Goal: Entertainment & Leisure: Consume media (video, audio)

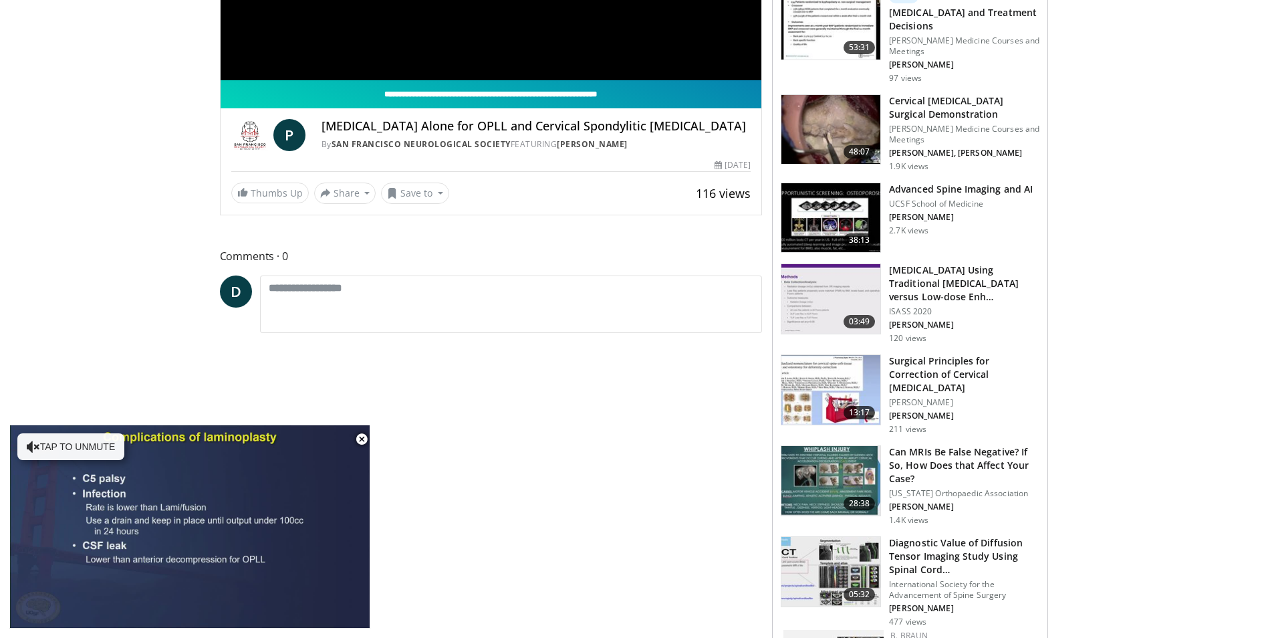
scroll to position [201, 0]
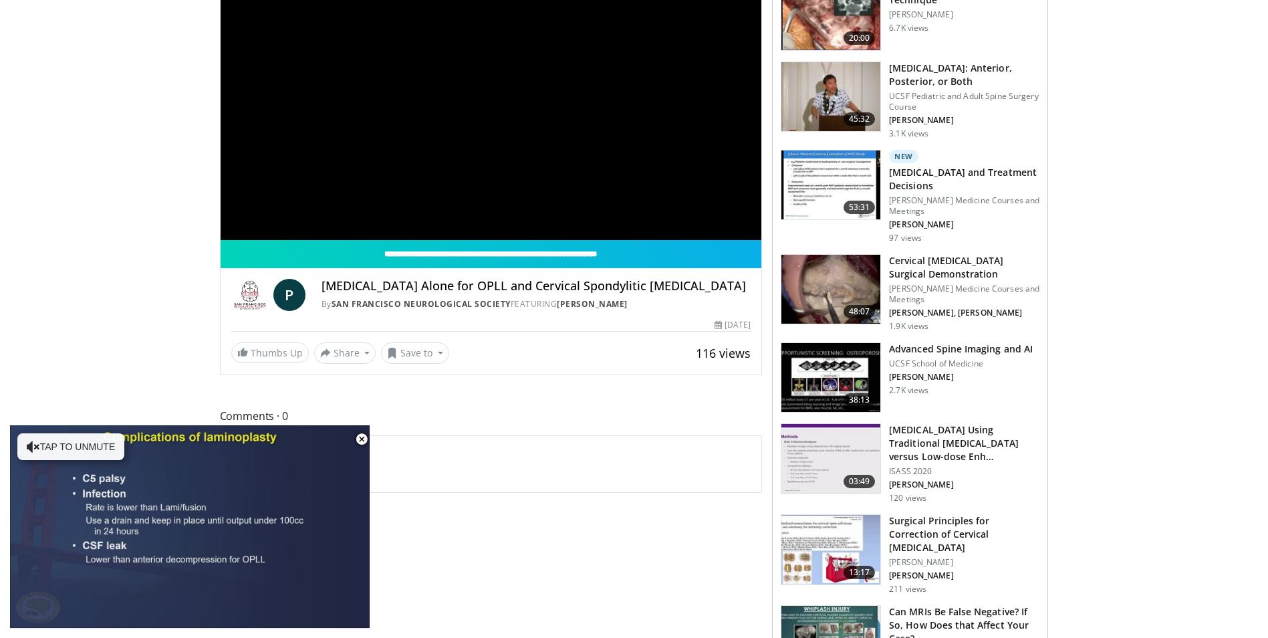
click at [503, 288] on h4 "Laminoplasty Alone for OPLL and Cervical Spondylitic Myelopathy" at bounding box center [536, 286] width 429 height 15
click at [628, 95] on div "**********" at bounding box center [491, 87] width 541 height 305
click at [572, 98] on div "**********" at bounding box center [491, 87] width 541 height 305
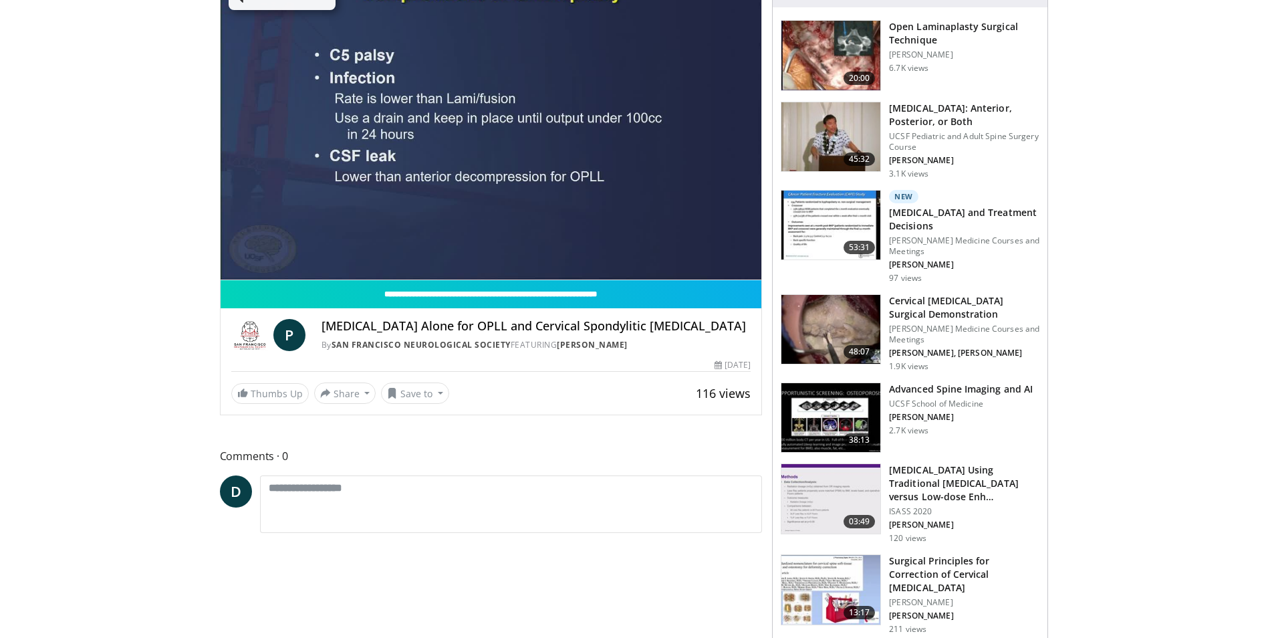
scroll to position [0, 0]
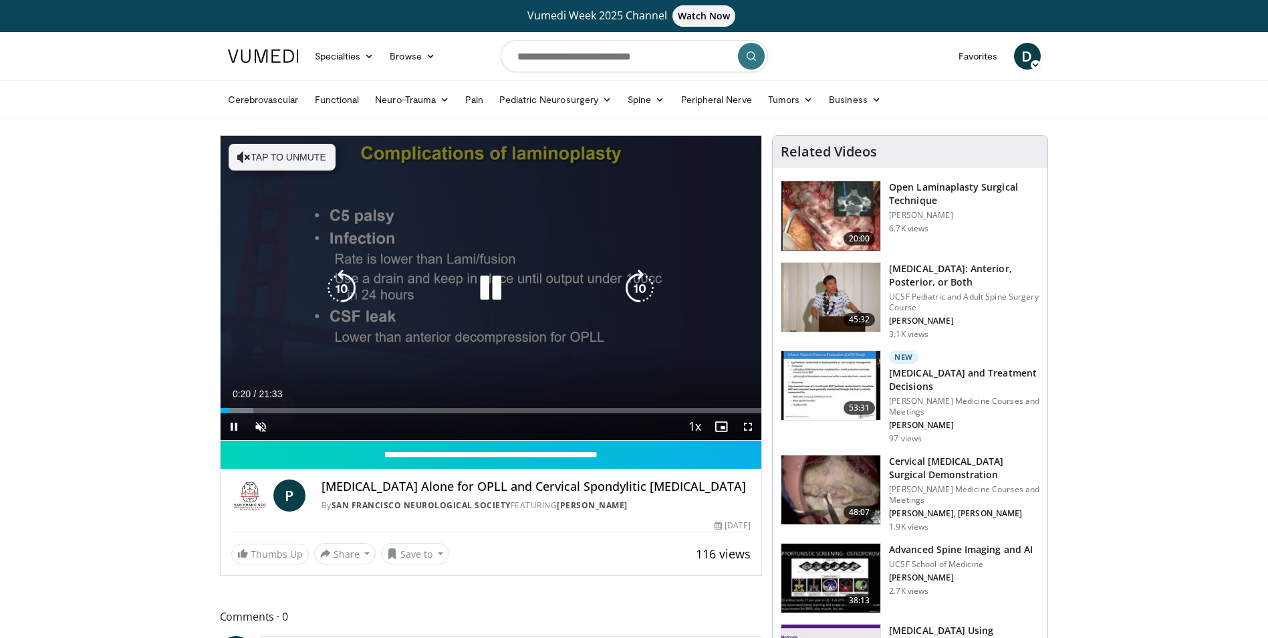
click at [289, 152] on button "Tap to unmute" at bounding box center [282, 157] width 107 height 27
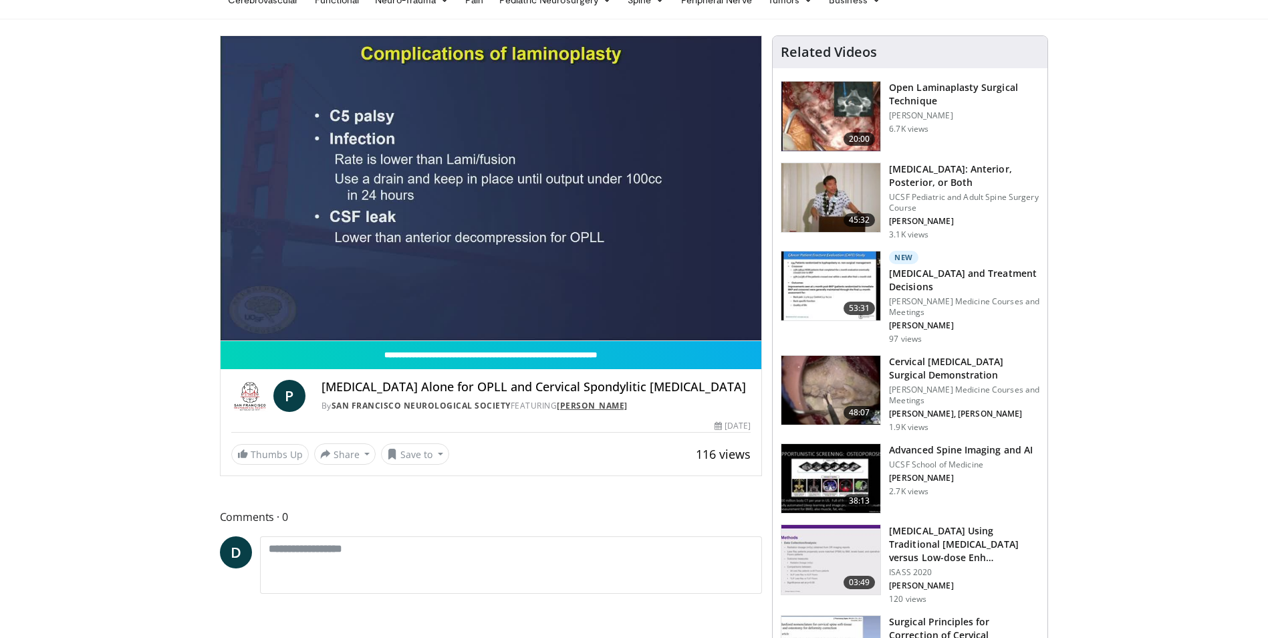
scroll to position [67, 0]
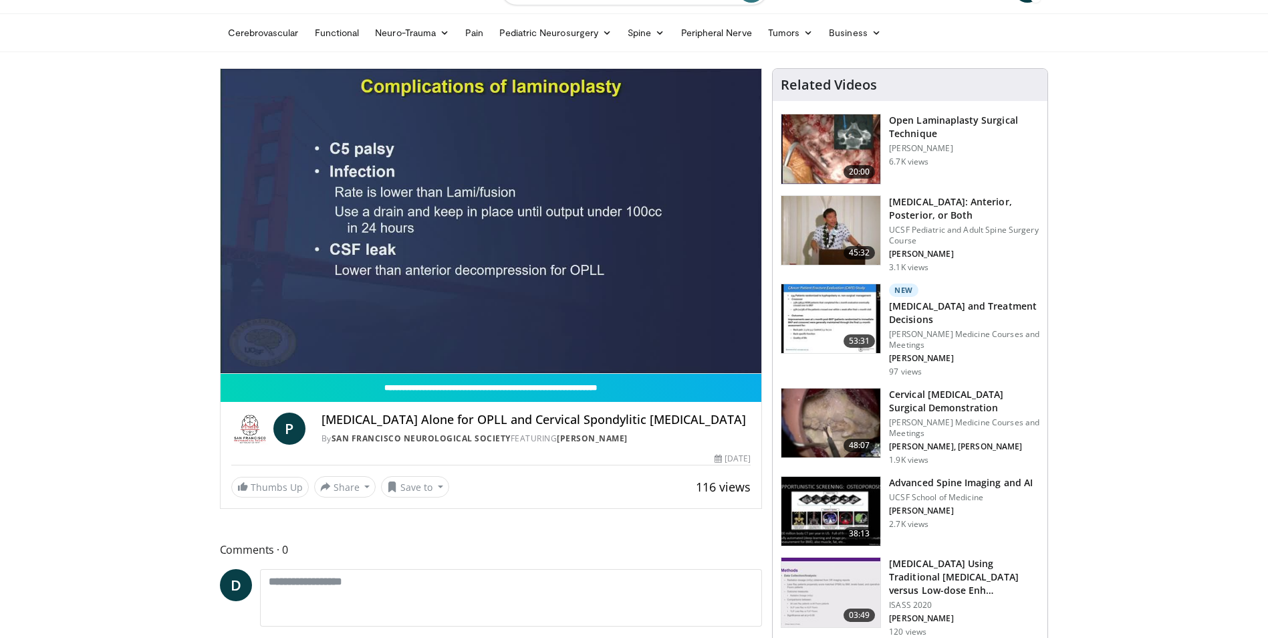
drag, startPoint x: 586, startPoint y: 378, endPoint x: 493, endPoint y: 533, distance: 180.2
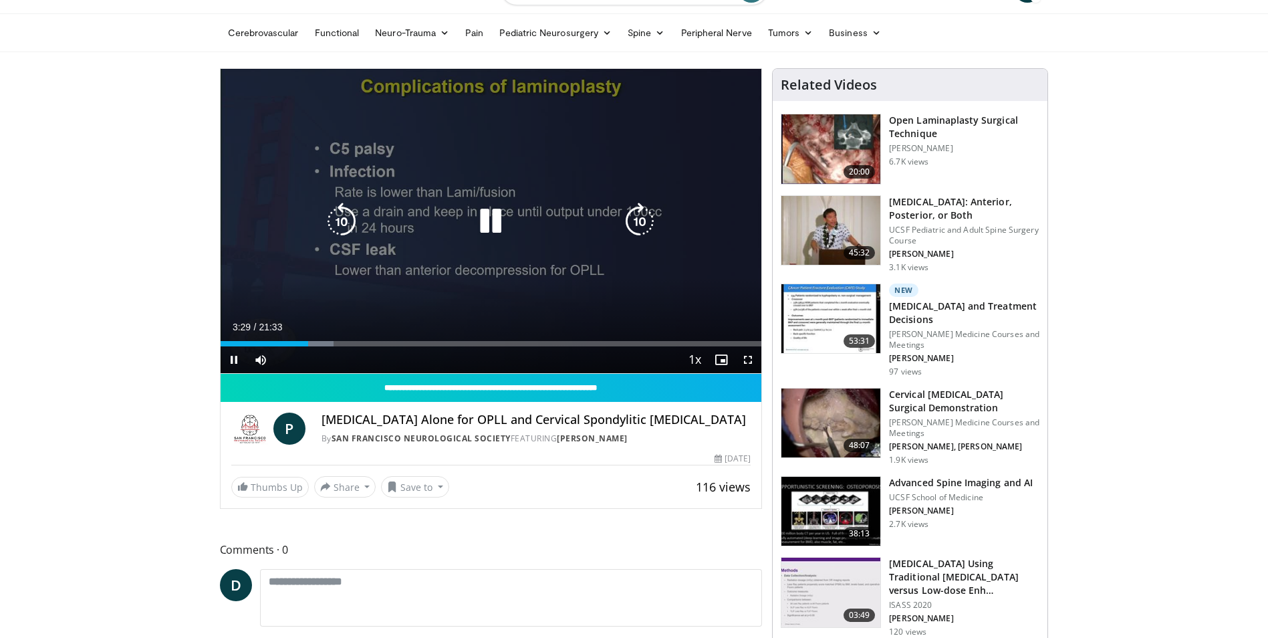
click at [487, 215] on icon "Video Player" at bounding box center [490, 221] width 37 height 37
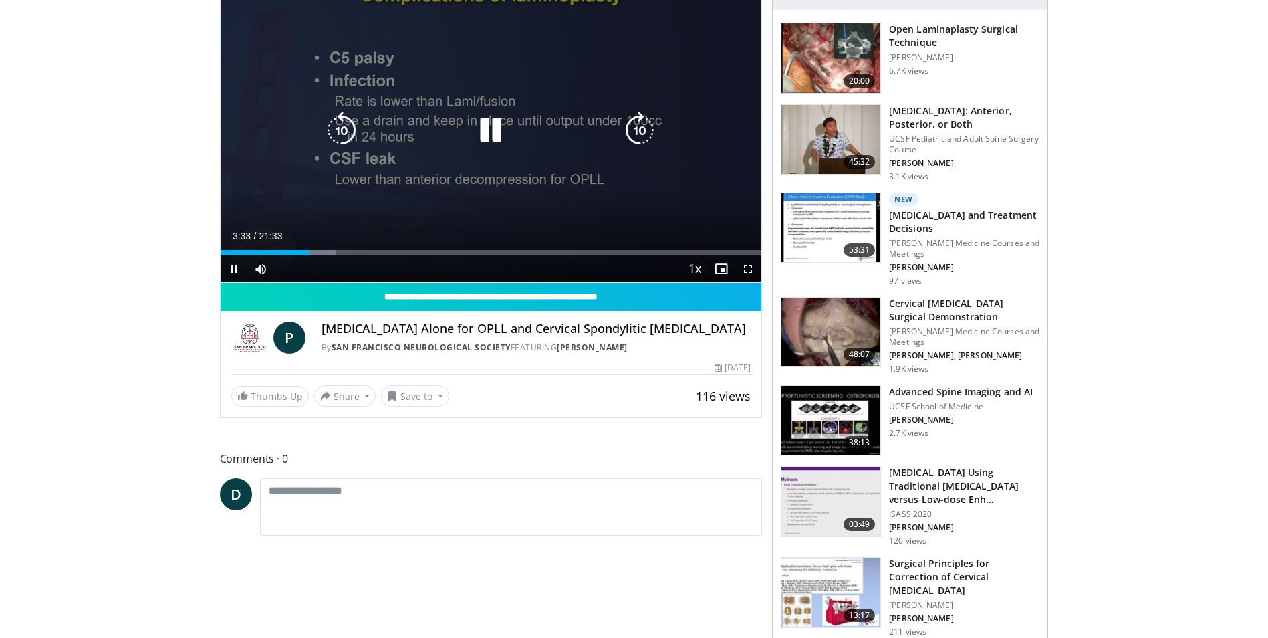
scroll to position [201, 0]
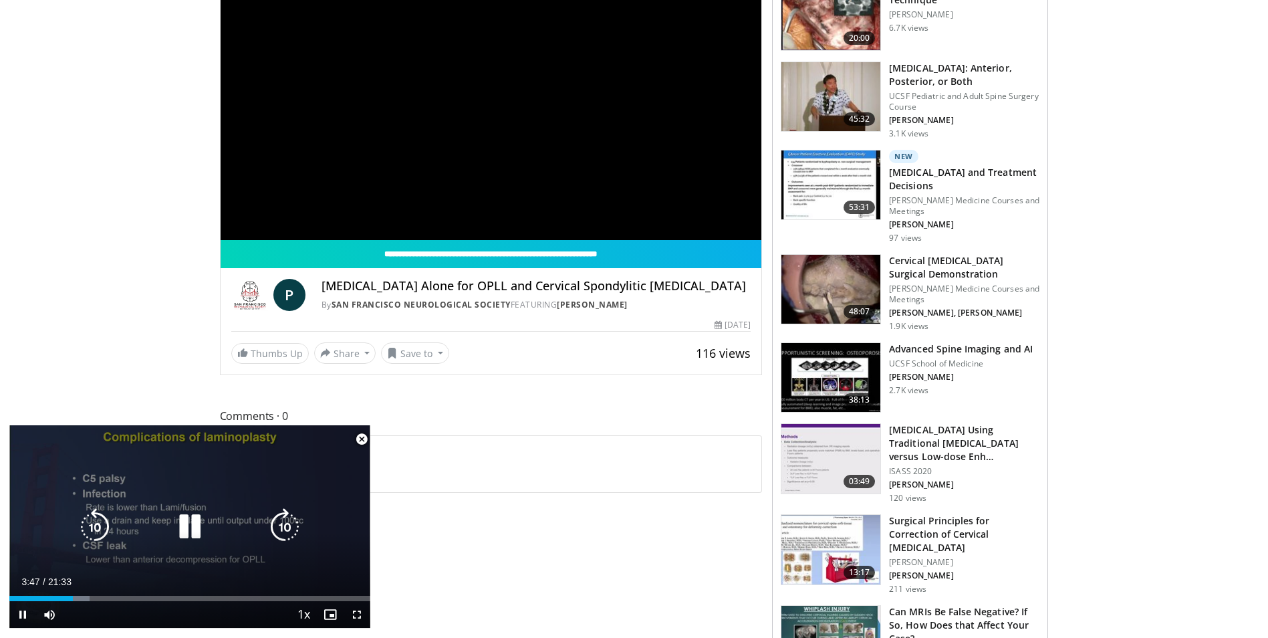
click at [229, 489] on div "10 seconds Tap to unmute" at bounding box center [189, 526] width 361 height 203
click at [233, 488] on div "10 seconds Tap to unmute" at bounding box center [189, 526] width 361 height 203
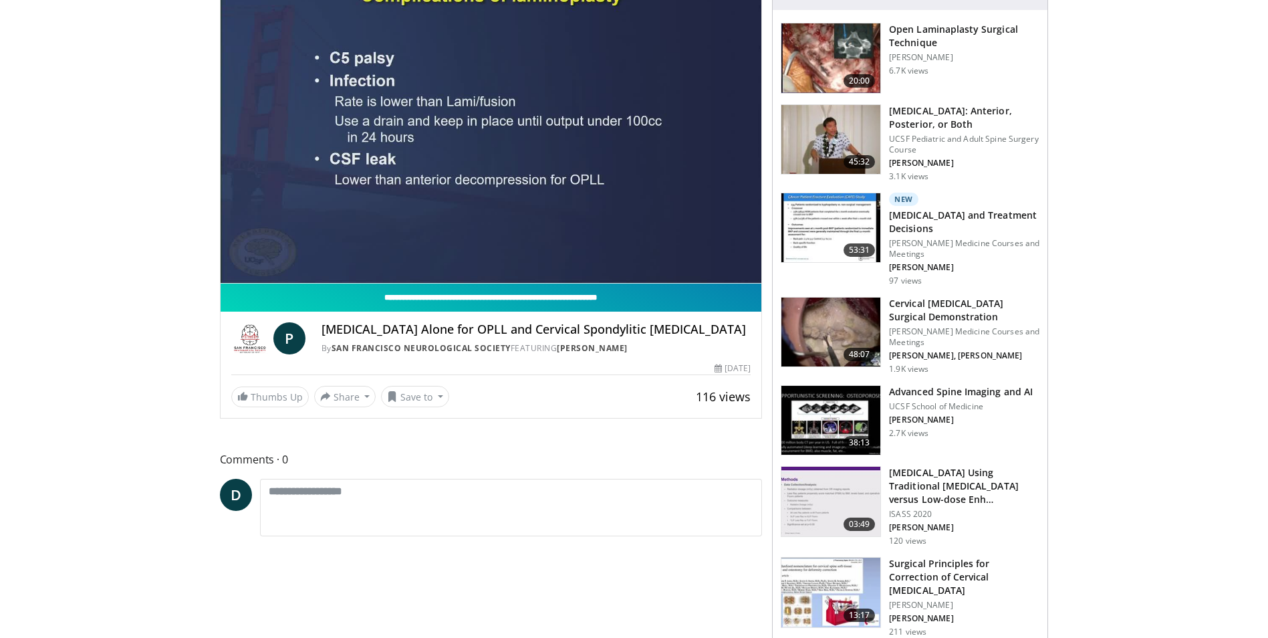
scroll to position [67, 0]
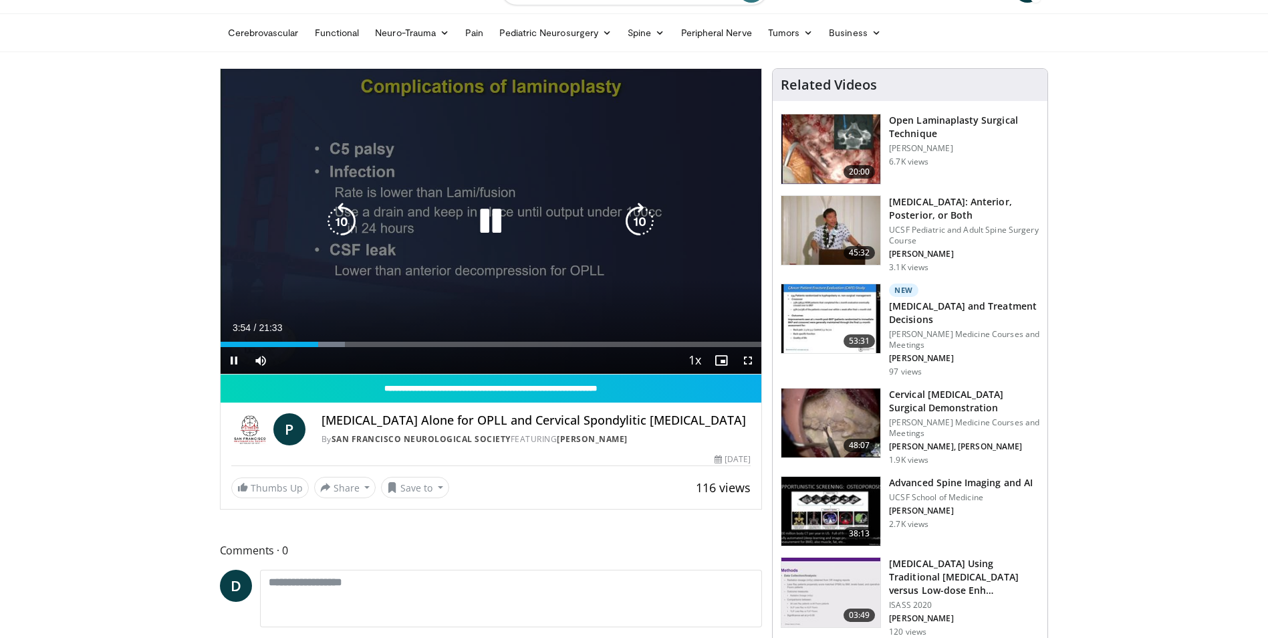
click at [355, 269] on div "10 seconds Tap to unmute" at bounding box center [491, 221] width 541 height 305
click at [484, 219] on icon "Video Player" at bounding box center [490, 221] width 37 height 37
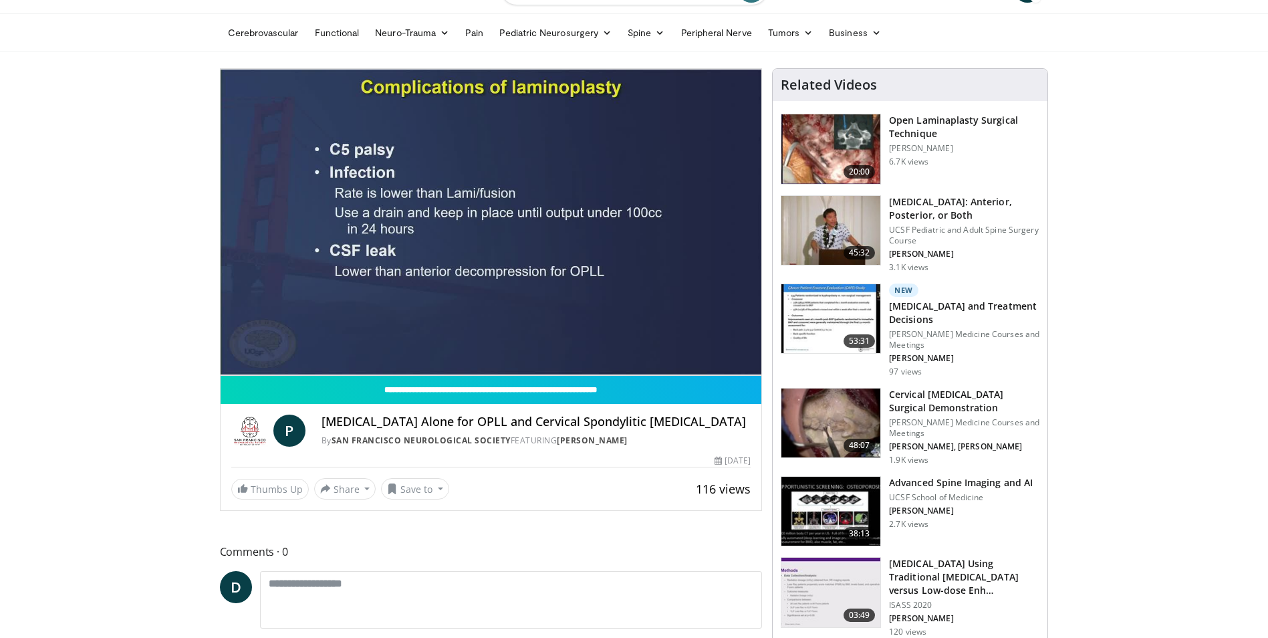
click at [929, 123] on h3 "Open Laminaplasty Surgical Technique" at bounding box center [964, 127] width 150 height 27
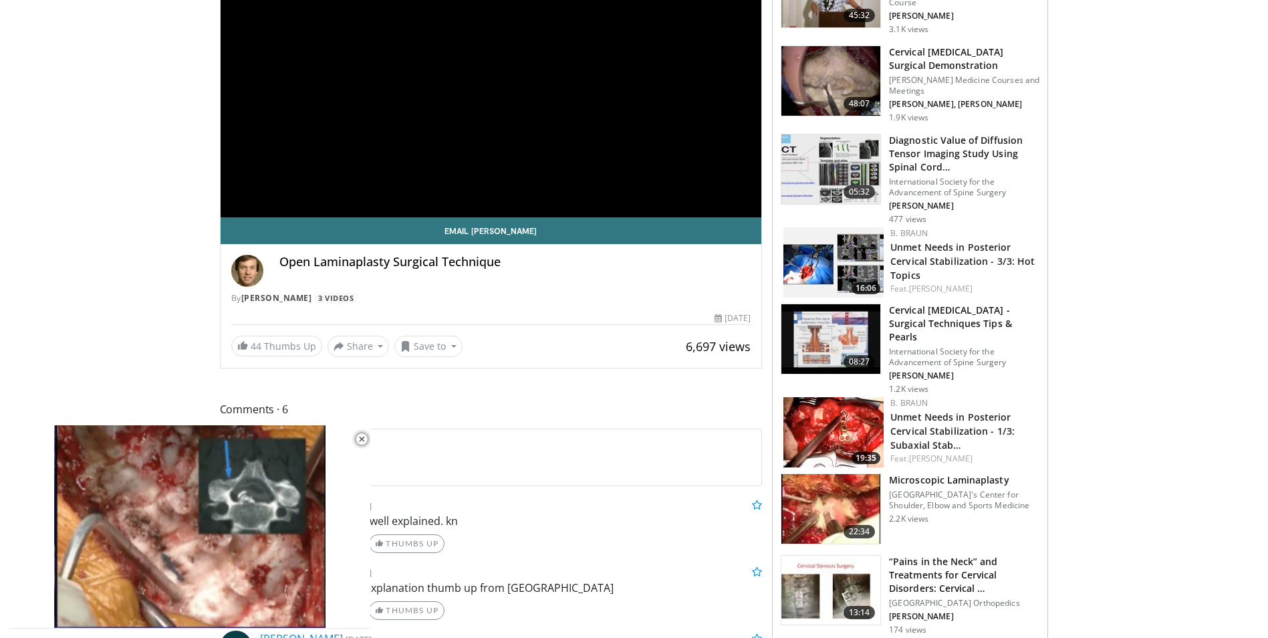
scroll to position [267, 0]
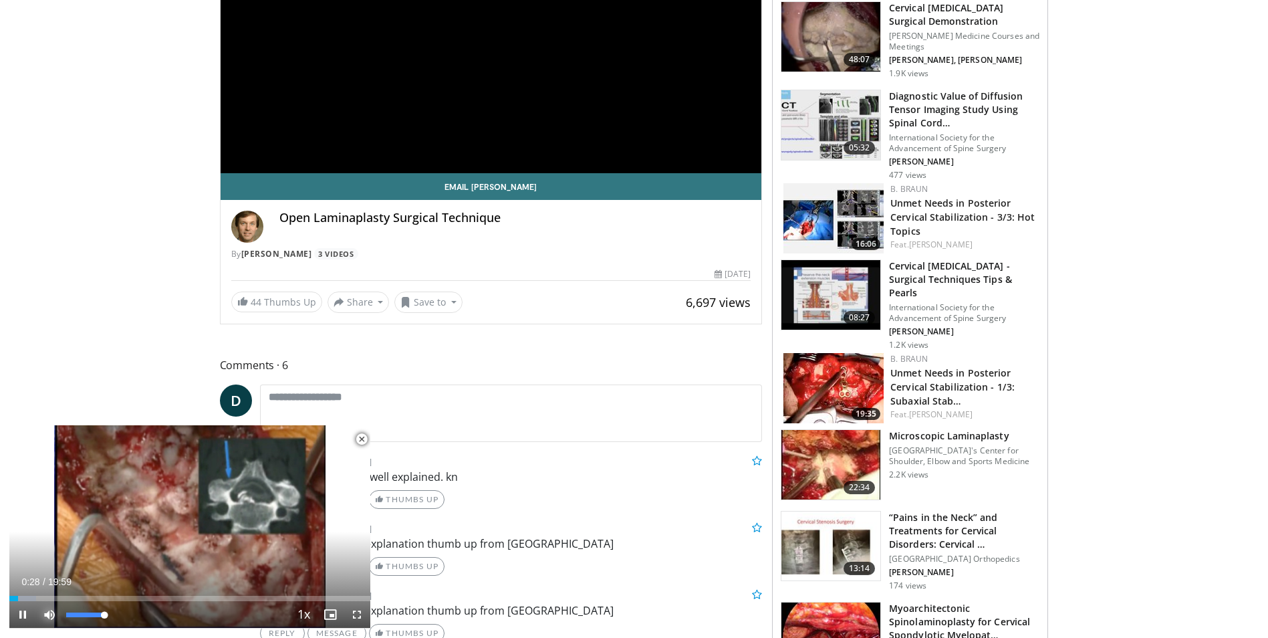
click at [47, 613] on span "Video Player" at bounding box center [49, 614] width 27 height 27
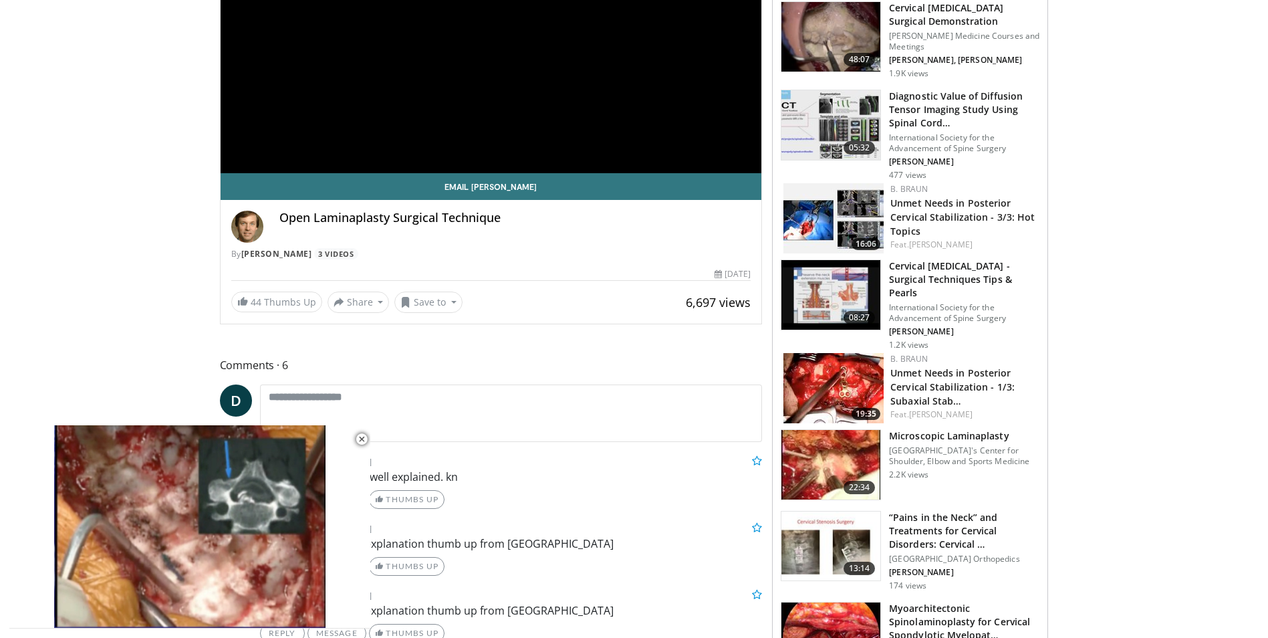
click at [47, 613] on video-js "**********" at bounding box center [189, 526] width 361 height 203
drag, startPoint x: 47, startPoint y: 613, endPoint x: 66, endPoint y: 608, distance: 19.9
click at [47, 613] on div "10 seconds Tap to unmute" at bounding box center [189, 526] width 361 height 203
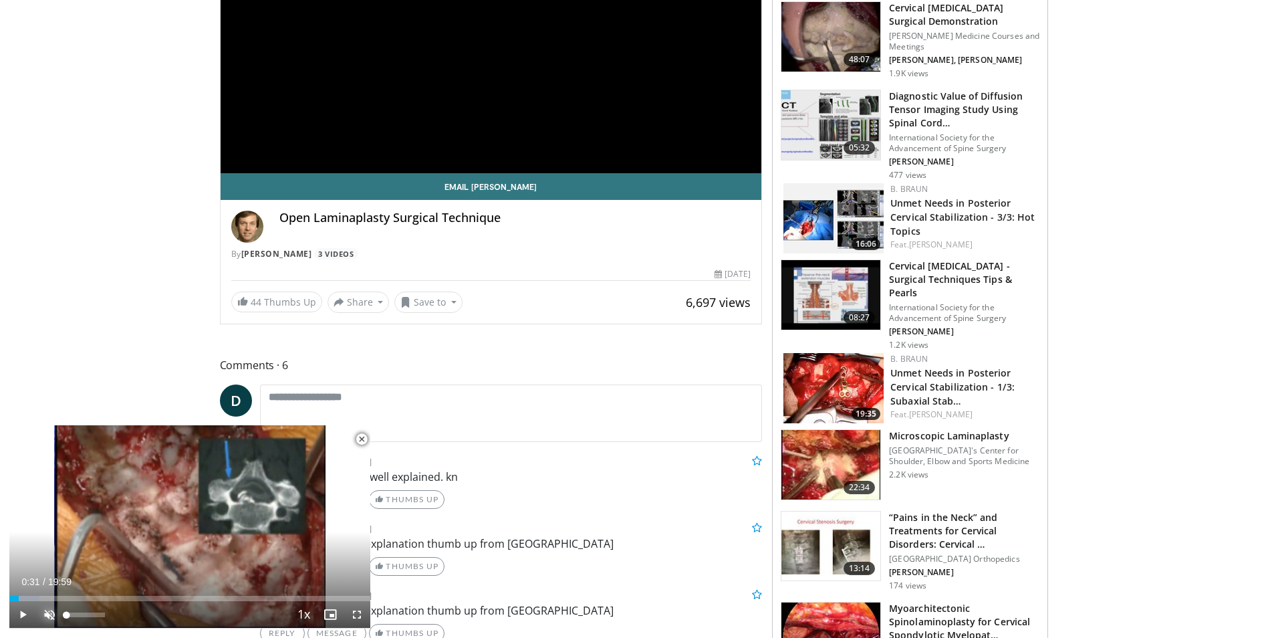
click at [56, 612] on span "Video Player" at bounding box center [49, 614] width 27 height 27
click at [95, 612] on div "Volume Level" at bounding box center [80, 614] width 29 height 5
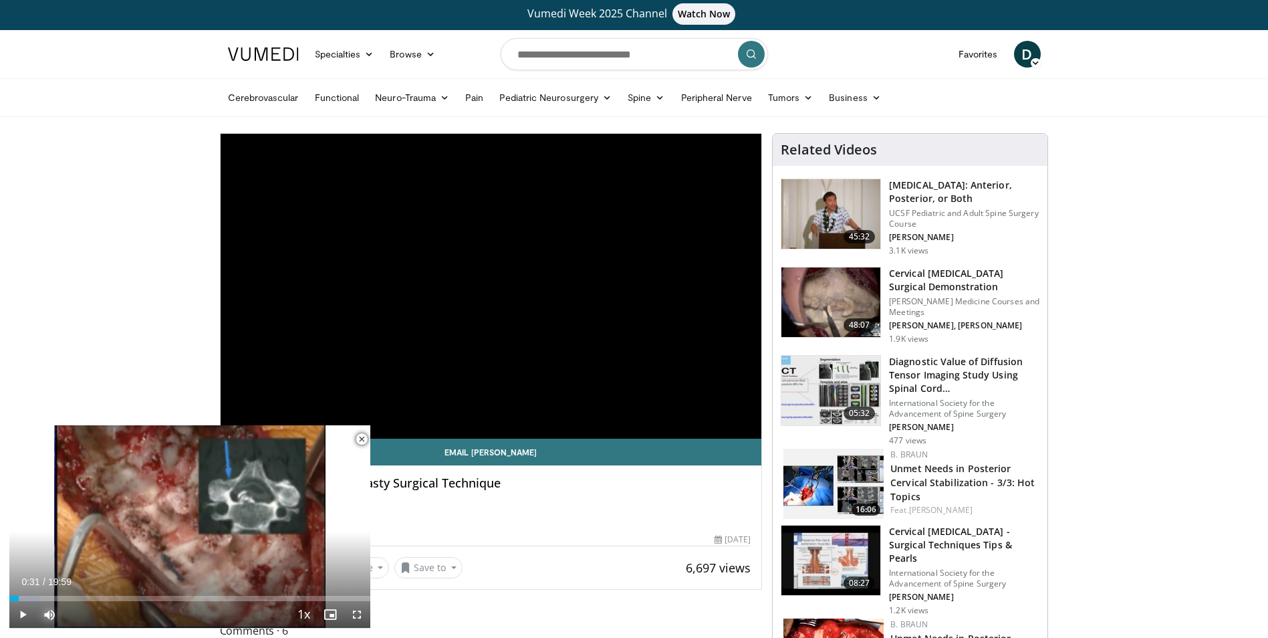
scroll to position [0, 0]
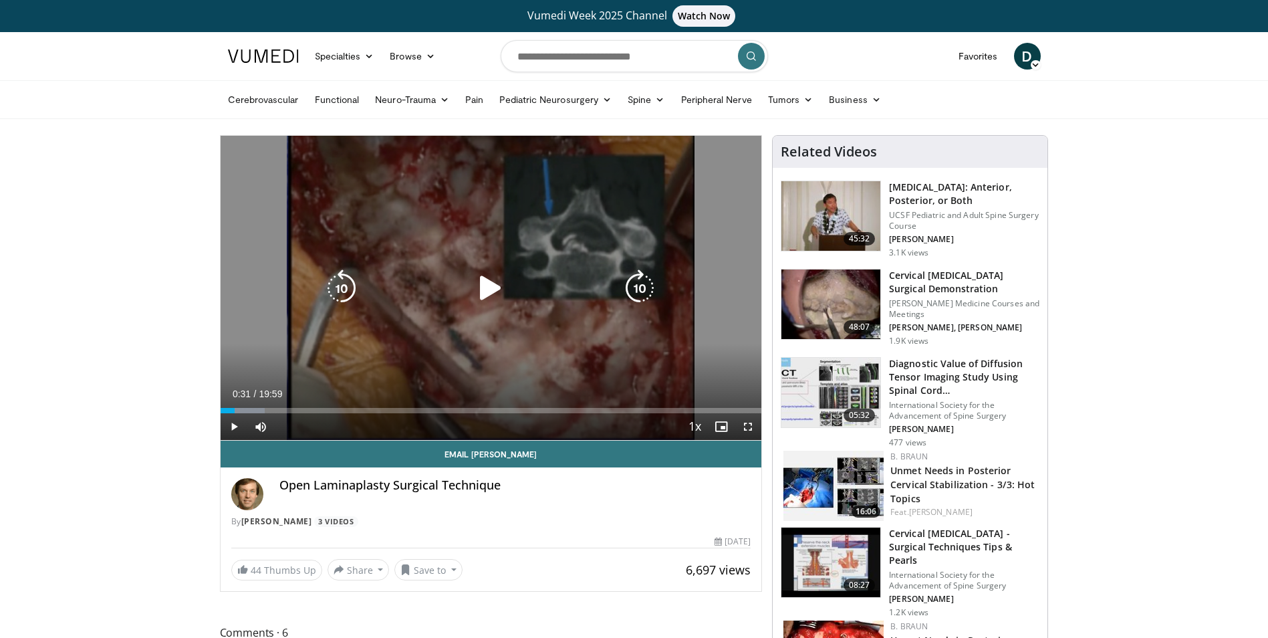
click at [567, 293] on div "Video Player" at bounding box center [490, 288] width 325 height 27
click at [485, 281] on icon "Video Player" at bounding box center [490, 287] width 37 height 37
click at [281, 421] on div "9%" at bounding box center [296, 426] width 47 height 27
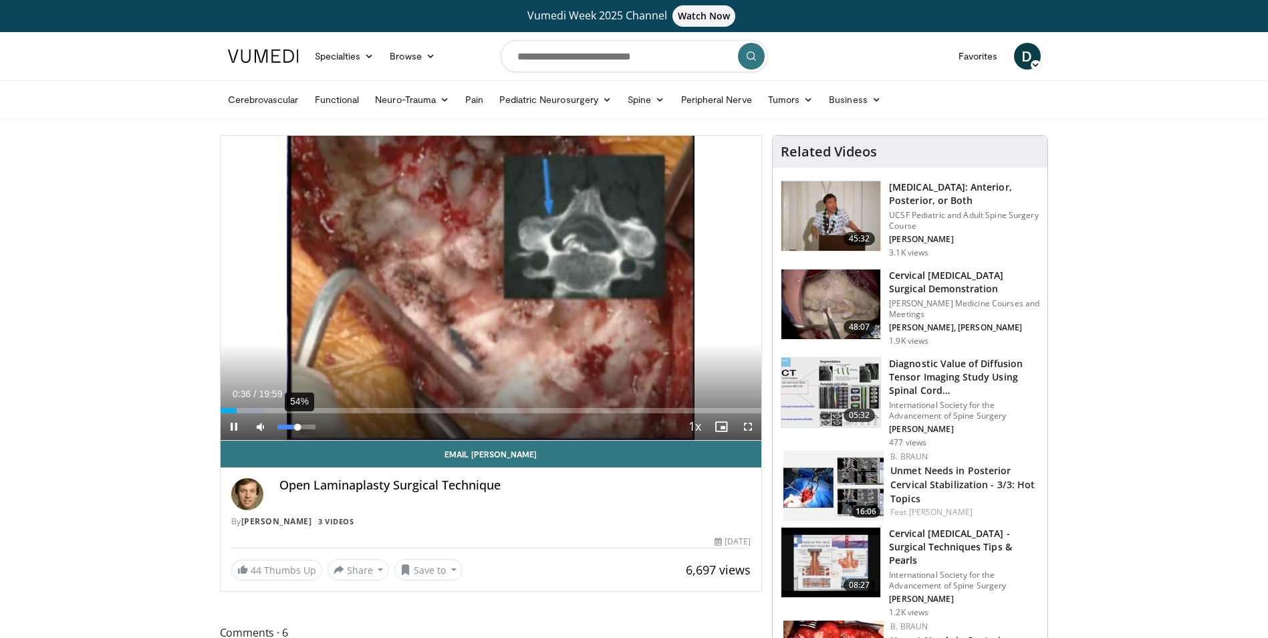
drag, startPoint x: 285, startPoint y: 424, endPoint x: 298, endPoint y: 424, distance: 12.7
click at [298, 424] on div "54%" at bounding box center [296, 426] width 38 height 5
click at [298, 424] on div "Volume Level" at bounding box center [287, 426] width 21 height 5
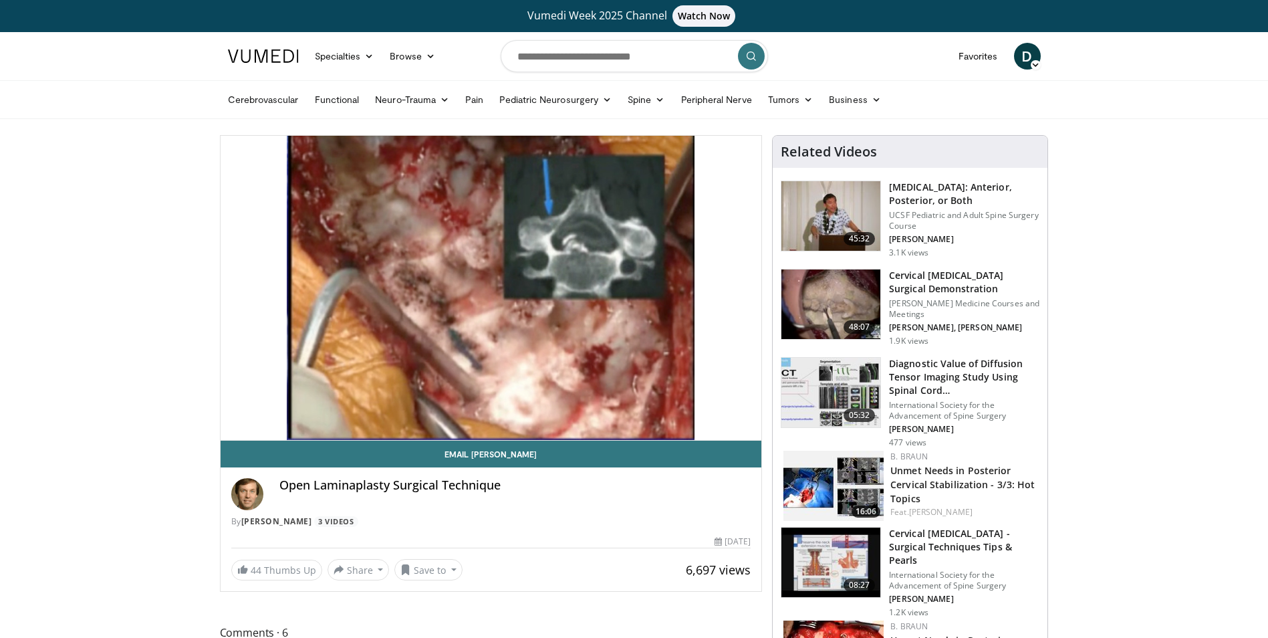
click at [300, 422] on video-js "**********" at bounding box center [491, 288] width 541 height 305
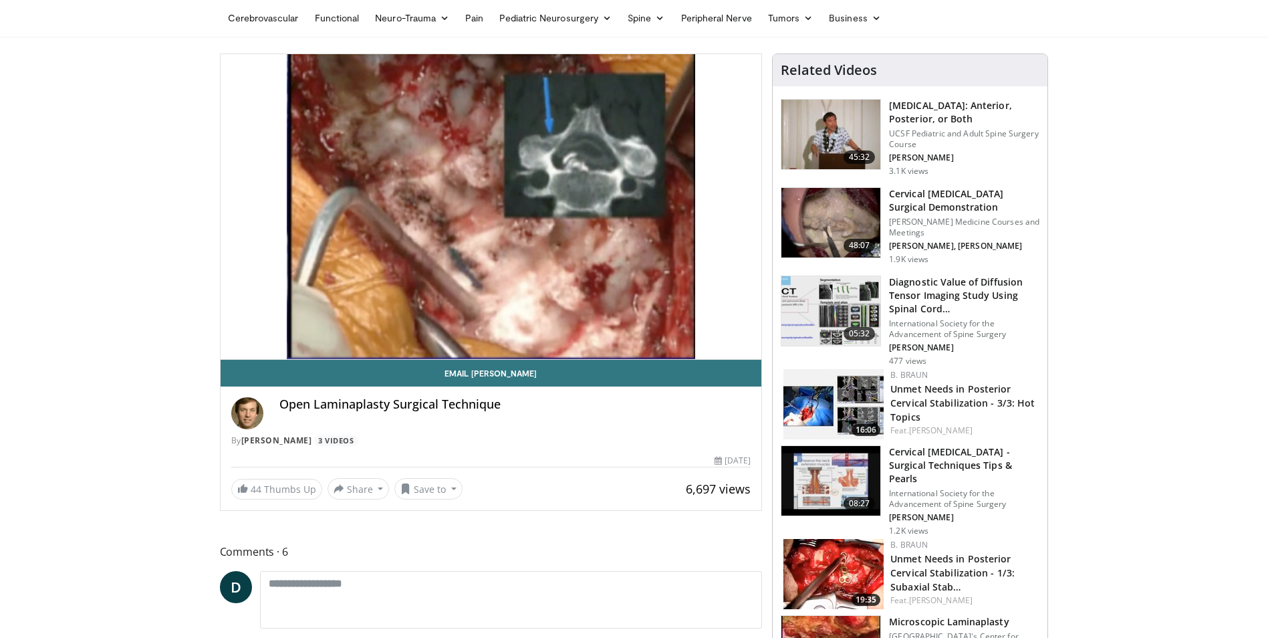
scroll to position [67, 0]
